Goal: Navigation & Orientation: Find specific page/section

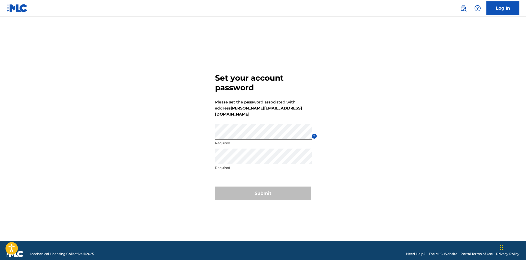
click at [373, 140] on div "Set your account password Please set the password associated with address [PERS…" at bounding box center [263, 135] width 385 height 210
click at [508, 7] on link "Log In" at bounding box center [502, 8] width 33 height 14
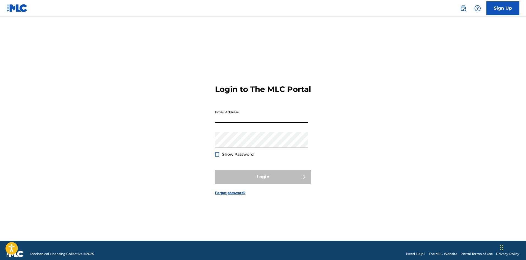
click at [240, 117] on input "Email Address" at bounding box center [261, 115] width 93 height 16
type input "[PERSON_NAME][EMAIL_ADDRESS][DOMAIN_NAME]"
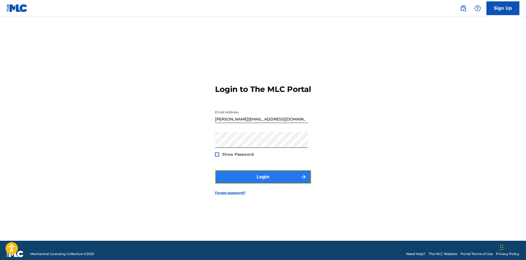
click at [274, 182] on button "Login" at bounding box center [263, 177] width 96 height 14
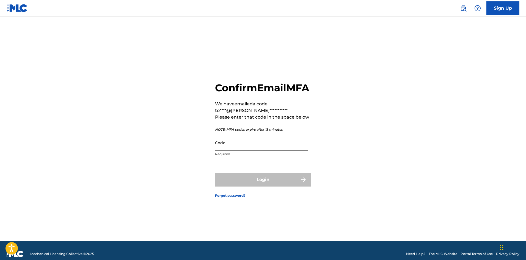
click at [230, 148] on input "Code" at bounding box center [261, 143] width 93 height 16
paste input "530583"
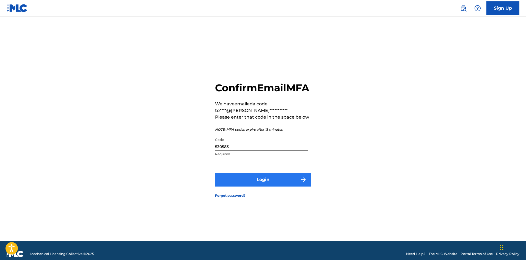
type input "530583"
click at [253, 185] on button "Login" at bounding box center [263, 180] width 96 height 14
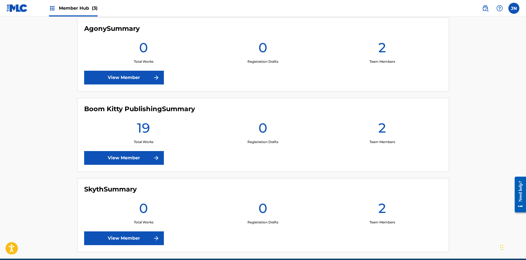
scroll to position [138, 0]
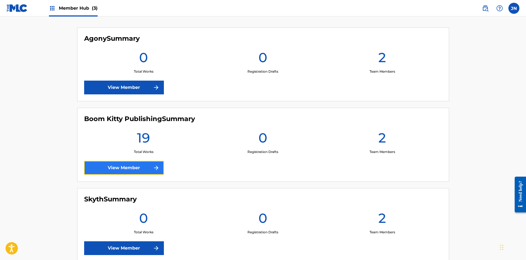
click at [109, 166] on link "View Member" at bounding box center [124, 168] width 80 height 14
